Goal: Transaction & Acquisition: Purchase product/service

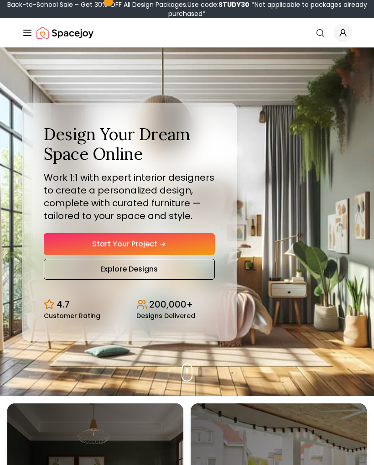
click at [193, 245] on link "Start Your Project" at bounding box center [129, 244] width 171 height 22
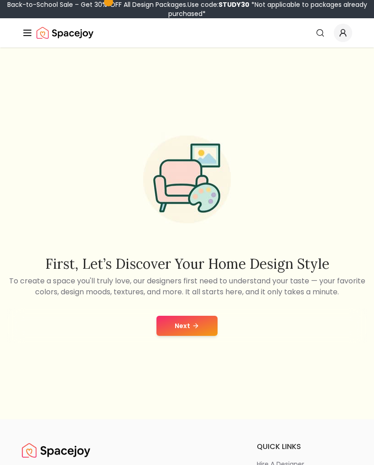
click at [208, 328] on button "Next" at bounding box center [186, 325] width 61 height 20
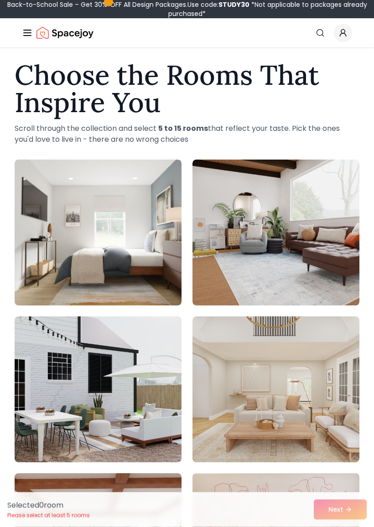
scroll to position [8, 0]
click at [319, 271] on img at bounding box center [275, 233] width 167 height 146
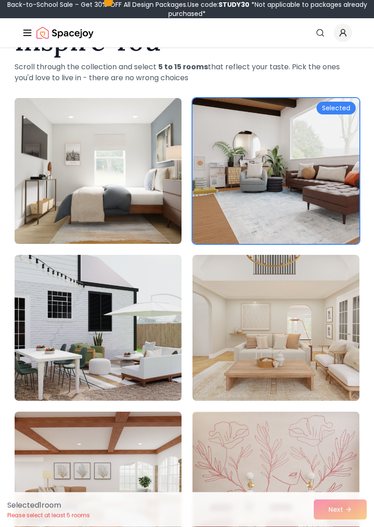
scroll to position [70, 0]
click at [303, 363] on img at bounding box center [275, 328] width 167 height 146
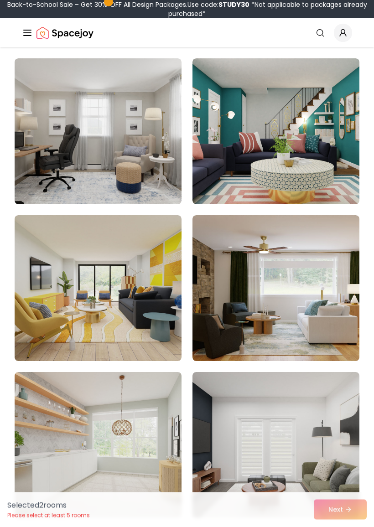
scroll to position [937, 0]
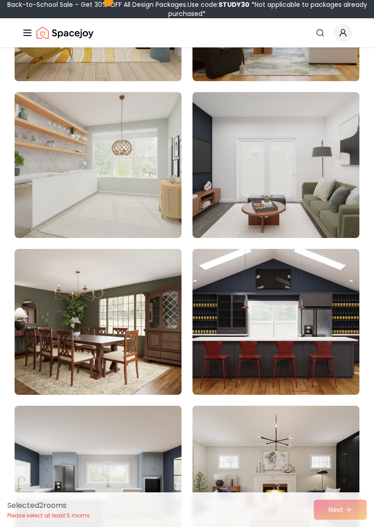
click at [126, 344] on img at bounding box center [98, 322] width 167 height 146
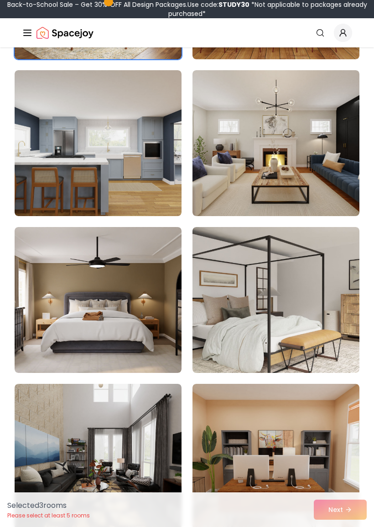
scroll to position [1524, 0]
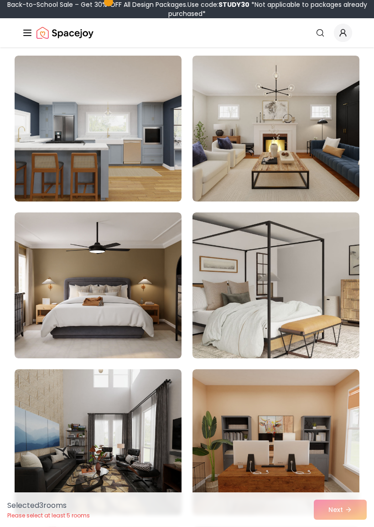
click at [333, 175] on img at bounding box center [275, 129] width 167 height 146
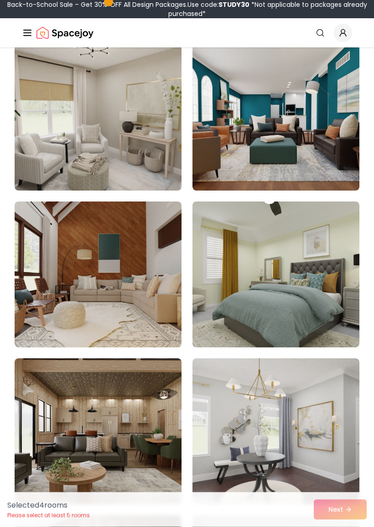
scroll to position [2633, 0]
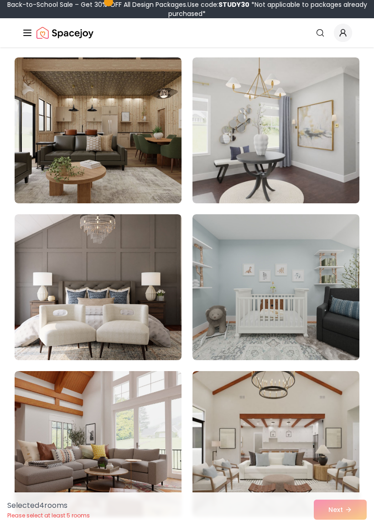
click at [134, 310] on img at bounding box center [98, 287] width 167 height 146
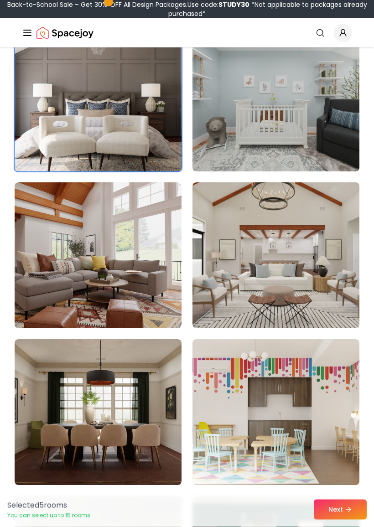
scroll to position [3122, 0]
click at [92, 262] on img at bounding box center [98, 255] width 167 height 146
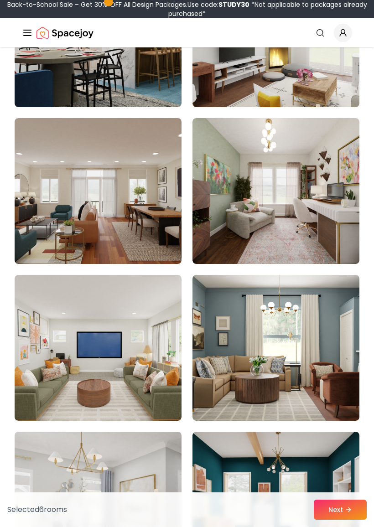
scroll to position [3977, 0]
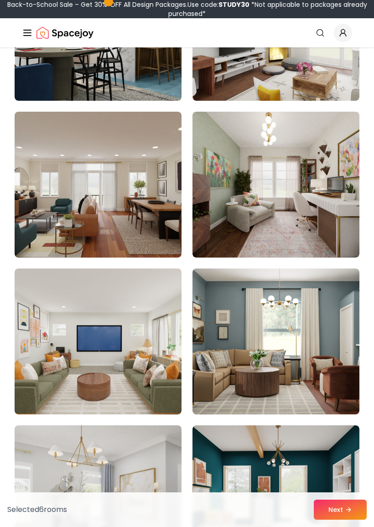
click at [310, 351] on img at bounding box center [275, 342] width 167 height 146
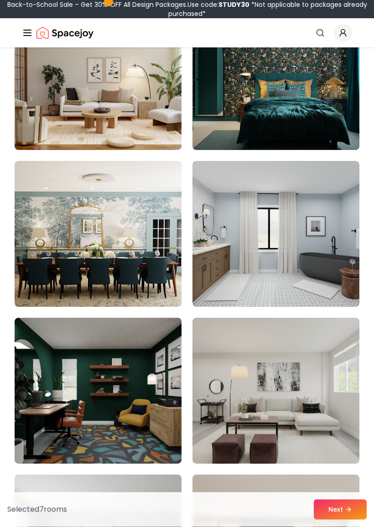
scroll to position [5497, 0]
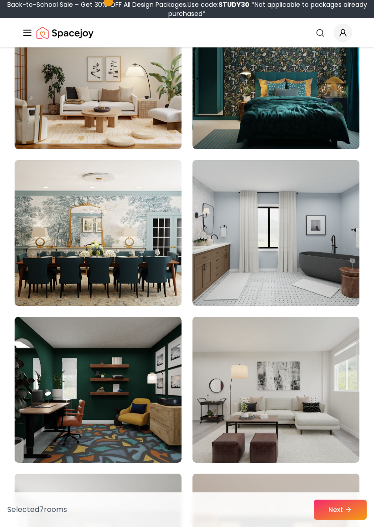
click at [88, 213] on img at bounding box center [98, 233] width 167 height 146
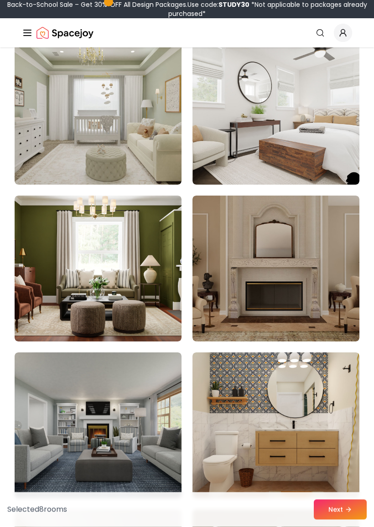
scroll to position [7187, 0]
click at [53, 308] on img at bounding box center [98, 269] width 167 height 146
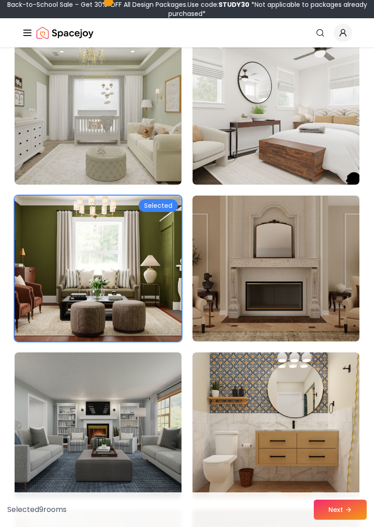
click at [41, 313] on img at bounding box center [98, 269] width 167 height 146
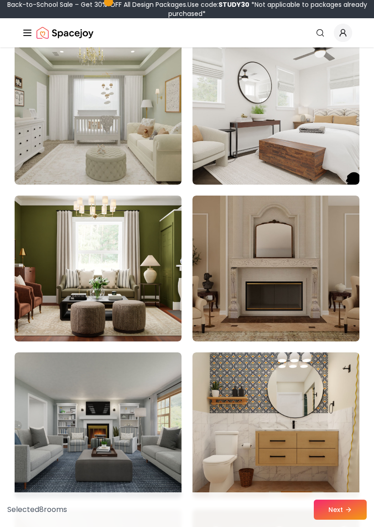
click at [331, 302] on img at bounding box center [275, 269] width 167 height 146
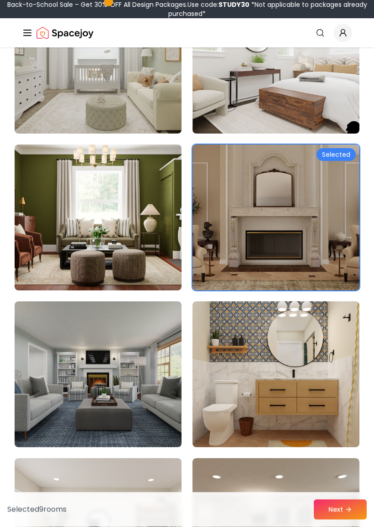
scroll to position [7238, 0]
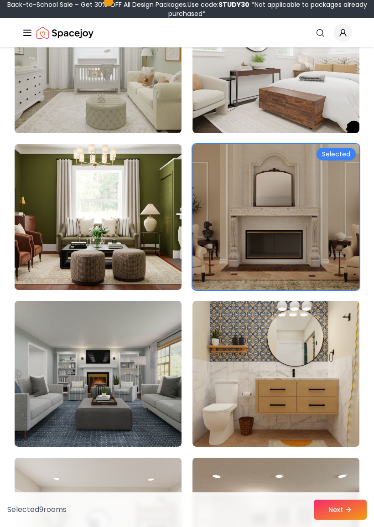
click at [83, 366] on img at bounding box center [98, 374] width 167 height 146
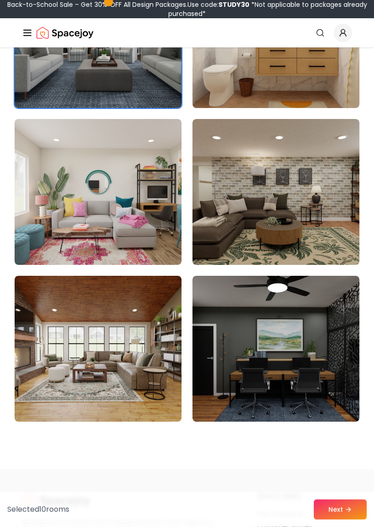
scroll to position [7577, 0]
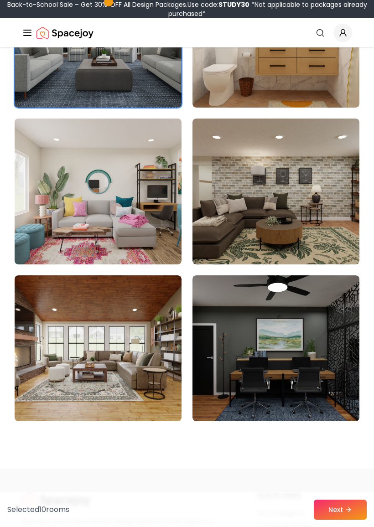
click at [334, 464] on button "Next" at bounding box center [340, 510] width 53 height 20
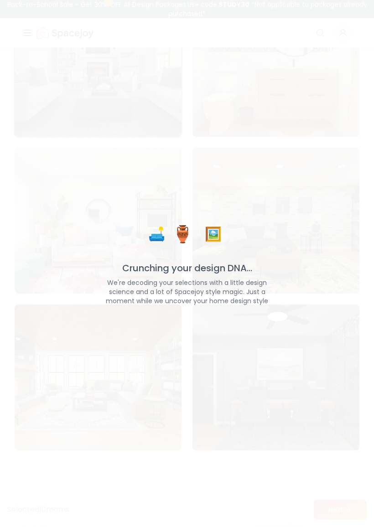
click at [3, 316] on div "🛋️ 🏺 🖼️ Crunching your design DNA... We're decoding your selections with a litt…" at bounding box center [187, 263] width 374 height 527
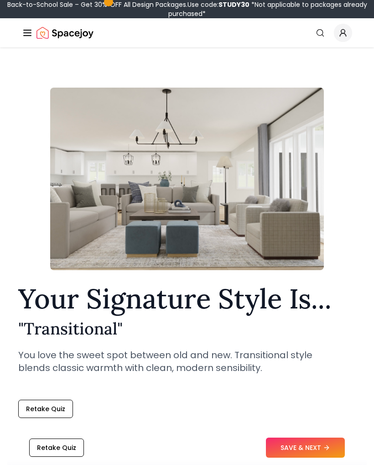
click at [307, 447] on button "SAVE & NEXT" at bounding box center [305, 447] width 79 height 20
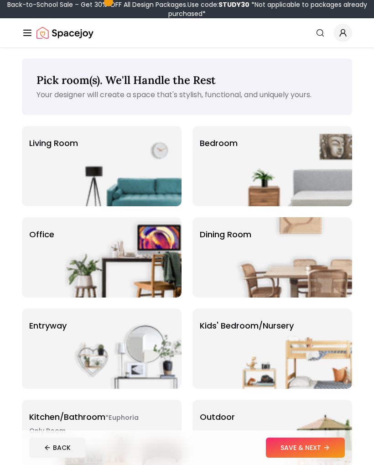
click at [128, 180] on img at bounding box center [123, 166] width 117 height 80
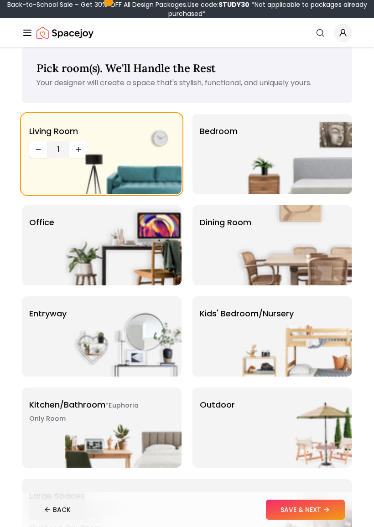
scroll to position [13, 0]
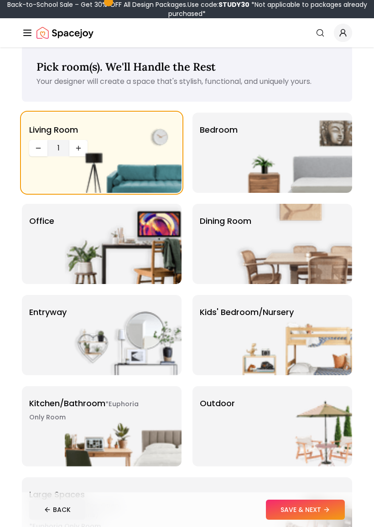
click at [117, 415] on img at bounding box center [123, 426] width 117 height 80
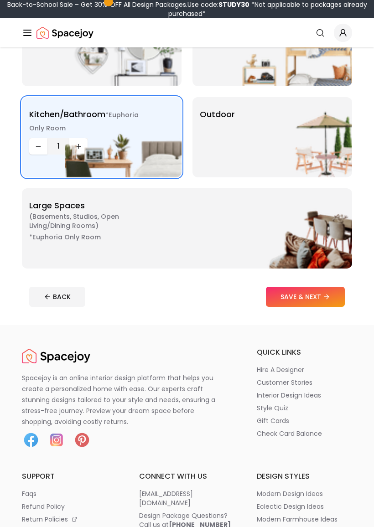
scroll to position [302, 0]
click at [315, 300] on button "SAVE & NEXT" at bounding box center [305, 297] width 79 height 20
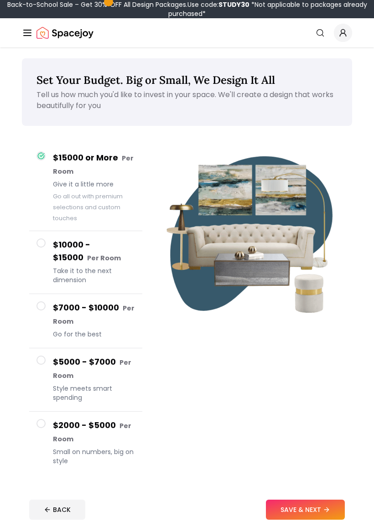
click at [46, 302] on button "$7000 - $10000 Per Room Go for the best" at bounding box center [85, 321] width 113 height 54
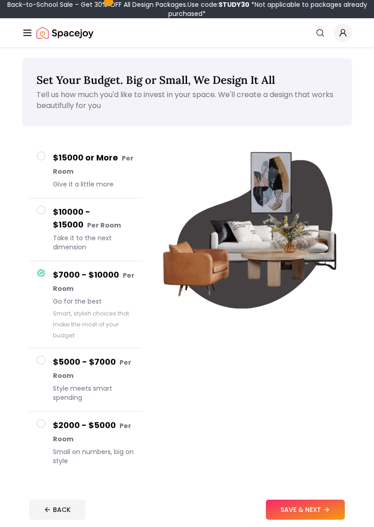
click at [315, 464] on button "SAVE & NEXT" at bounding box center [305, 510] width 79 height 20
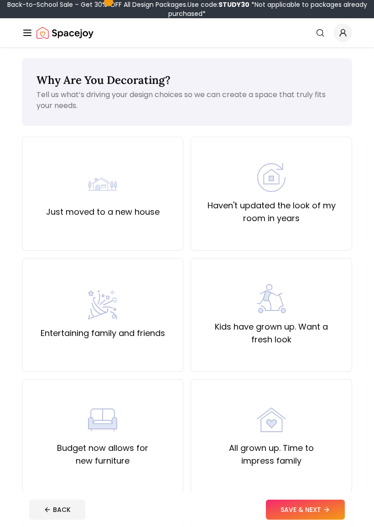
click at [134, 208] on label "Just moved to a new house" at bounding box center [103, 212] width 114 height 13
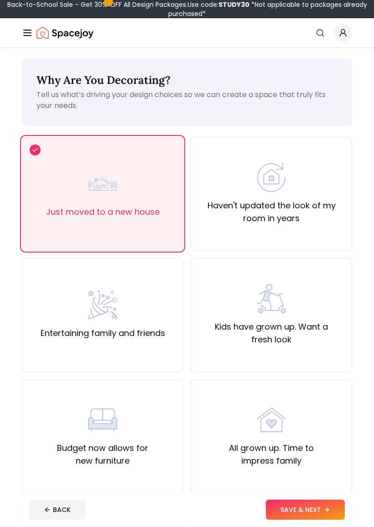
click at [320, 464] on button "SAVE & NEXT" at bounding box center [305, 510] width 79 height 20
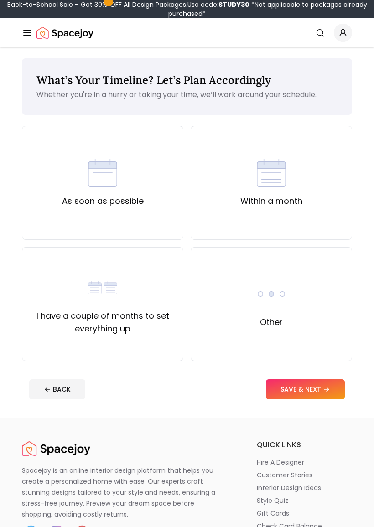
click at [89, 286] on img at bounding box center [102, 287] width 29 height 29
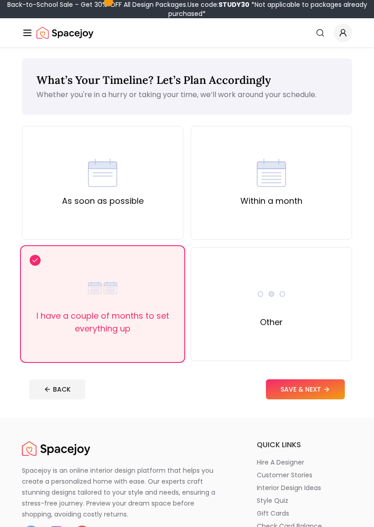
click at [325, 390] on icon at bounding box center [326, 389] width 7 height 7
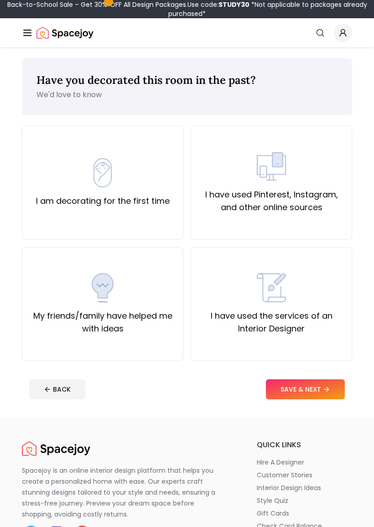
click at [78, 190] on div "I am decorating for the first time" at bounding box center [103, 182] width 134 height 49
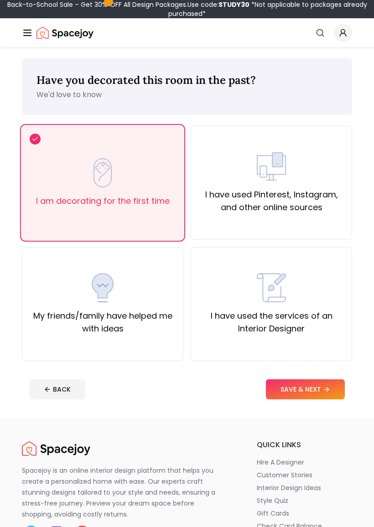
click at [321, 391] on button "SAVE & NEXT" at bounding box center [305, 389] width 79 height 20
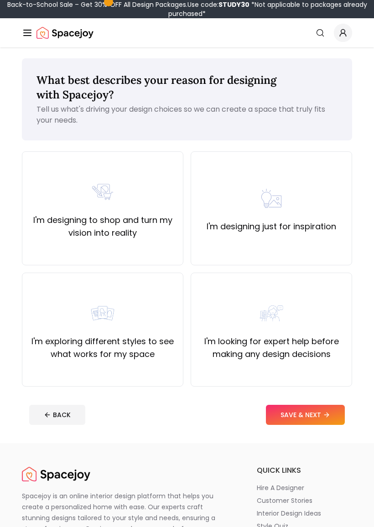
click at [318, 342] on label "I'm looking for expert help before making any design decisions" at bounding box center [271, 348] width 146 height 26
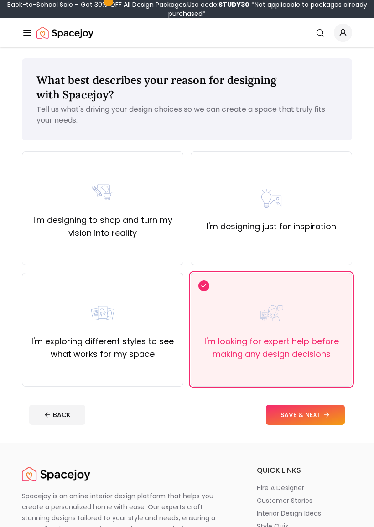
click at [319, 417] on button "SAVE & NEXT" at bounding box center [305, 415] width 79 height 20
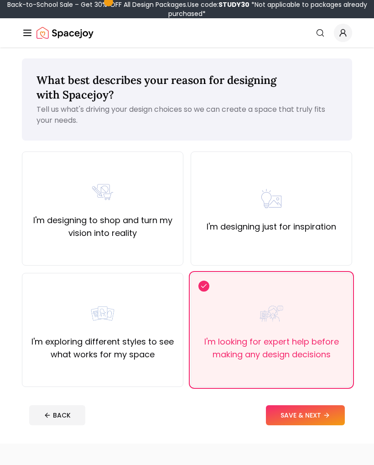
click at [31, 28] on icon "Global" at bounding box center [27, 32] width 11 height 11
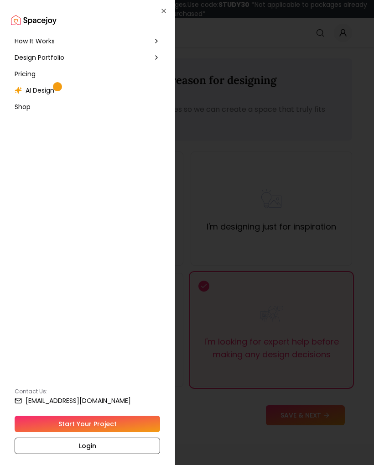
click at [29, 74] on span "Pricing" at bounding box center [25, 73] width 21 height 9
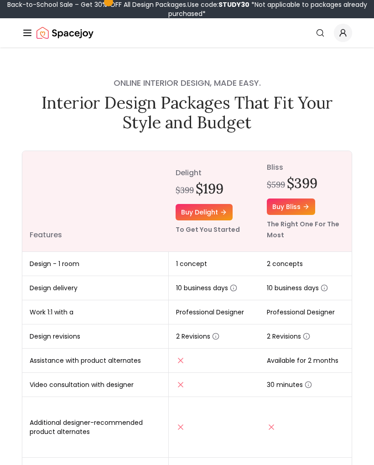
click at [30, 32] on icon "Global" at bounding box center [27, 32] width 11 height 11
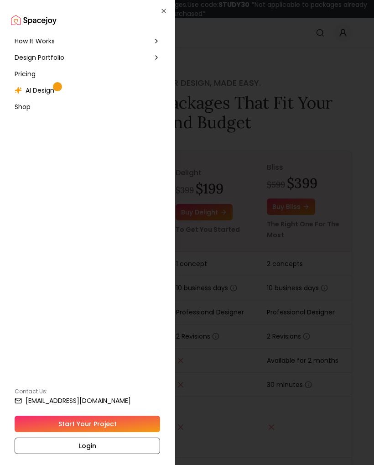
click at [38, 93] on span "AI Design" at bounding box center [40, 90] width 29 height 9
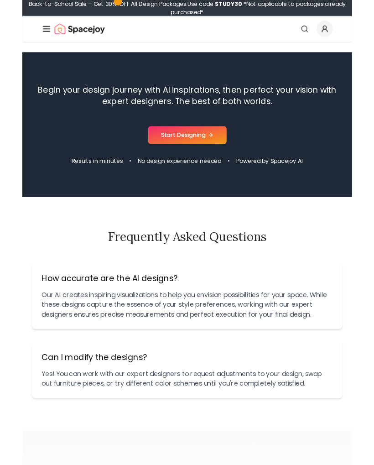
scroll to position [1011, 0]
